Goal: Find contact information: Find contact information

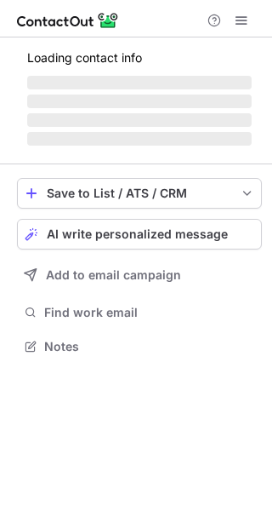
scroll to position [357, 272]
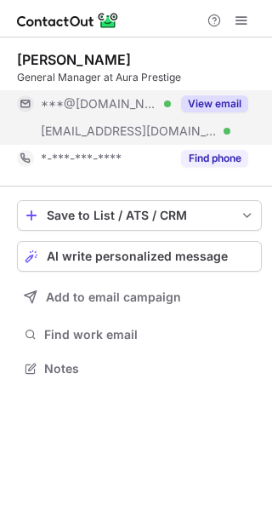
click at [226, 99] on button "View email" at bounding box center [214, 103] width 67 height 17
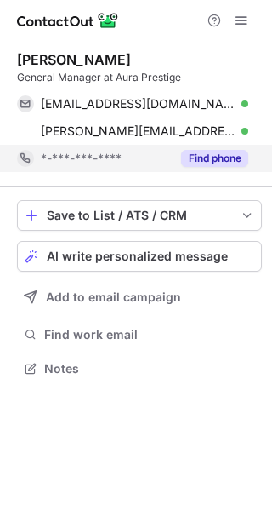
click at [226, 157] on button "Find phone" at bounding box center [214, 158] width 67 height 17
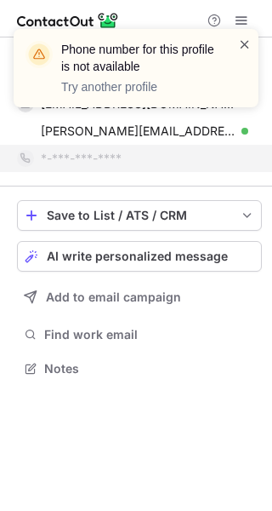
click at [248, 41] on span at bounding box center [245, 44] width 14 height 17
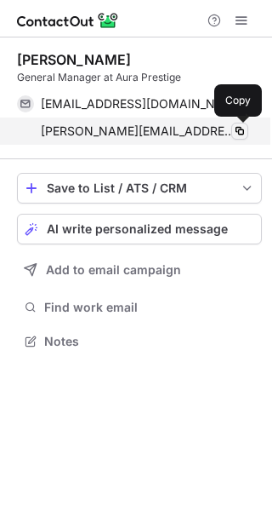
scroll to position [329, 272]
click at [234, 133] on span at bounding box center [240, 131] width 14 height 14
